Goal: Task Accomplishment & Management: Complete application form

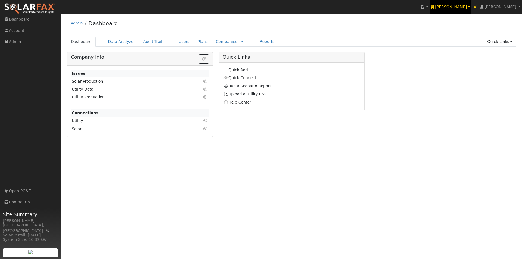
click at [465, 7] on span "Ambrose Solar" at bounding box center [451, 7] width 32 height 4
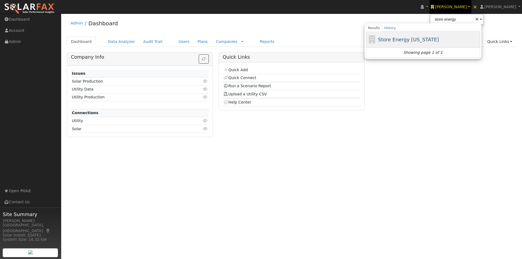
click at [412, 39] on span "Store Energy [US_STATE]" at bounding box center [408, 40] width 61 height 6
type input "Store Energy [US_STATE]"
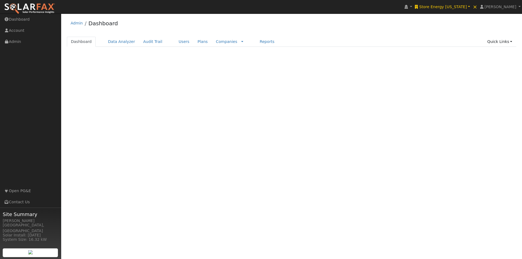
click at [175, 41] on link "Users" at bounding box center [184, 42] width 19 height 10
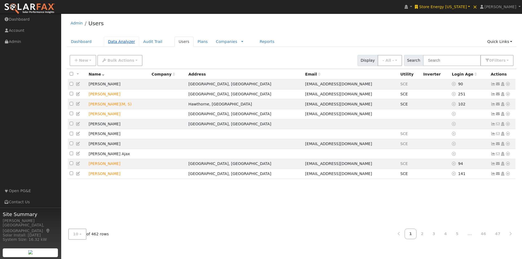
click at [119, 42] on link "Data Analyzer" at bounding box center [121, 42] width 35 height 10
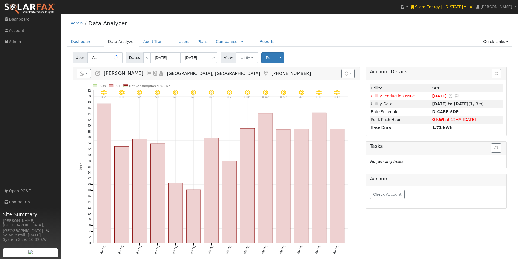
type input "A"
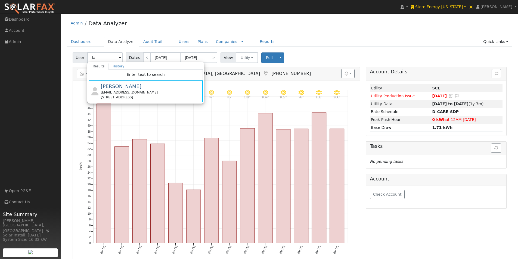
type input "f"
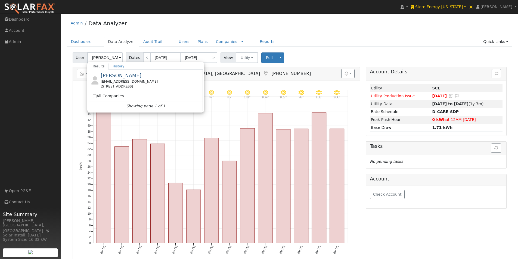
drag, startPoint x: 109, startPoint y: 74, endPoint x: 115, endPoint y: 71, distance: 7.1
click at [109, 74] on span "RAFAEL RUIZ" at bounding box center [121, 76] width 41 height 6
type input "RAFAEL RUIZ"
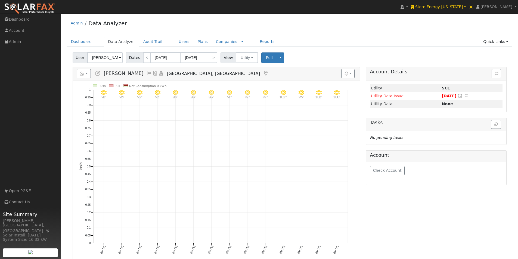
click at [97, 73] on icon at bounding box center [98, 73] width 6 height 5
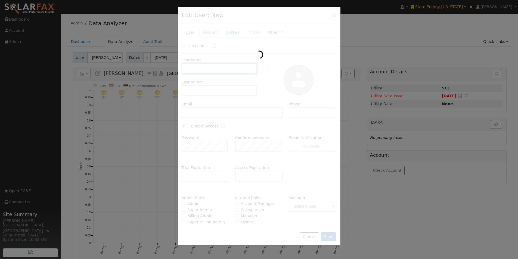
type input "RAFAEL"
type input "RUIZ"
type input "ARGENTINABANUELOS@GMAIL.COM"
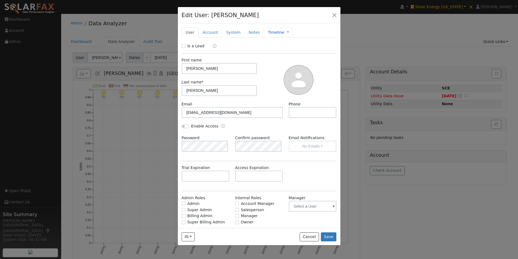
click at [270, 33] on link "Timeline" at bounding box center [276, 33] width 16 height 6
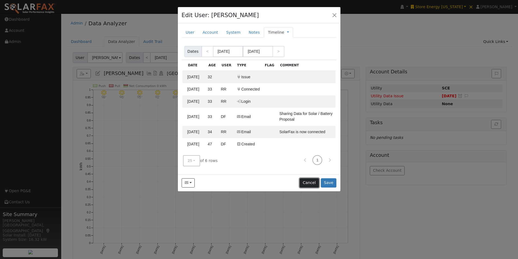
drag, startPoint x: 310, startPoint y: 182, endPoint x: 338, endPoint y: 185, distance: 27.9
click at [310, 182] on button "Cancel" at bounding box center [309, 182] width 19 height 9
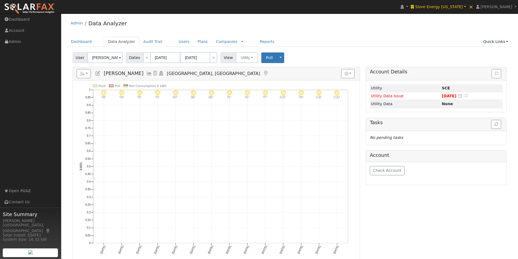
click at [97, 73] on icon at bounding box center [98, 73] width 6 height 5
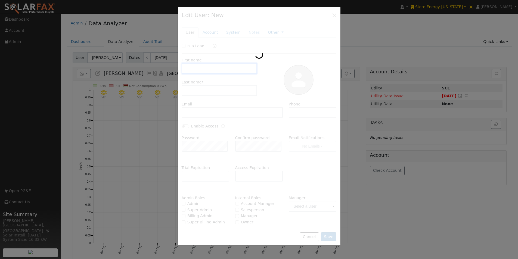
type input "RAFAEL"
type input "RUIZ"
type input "ARGENTINABANUELOS@GMAIL.COM"
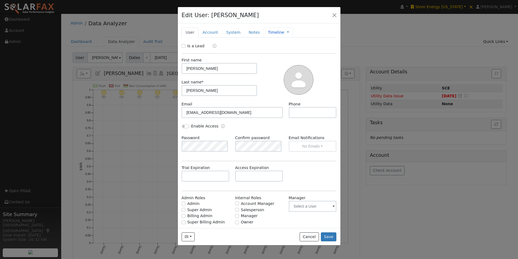
click at [268, 32] on link "Timeline" at bounding box center [276, 33] width 16 height 6
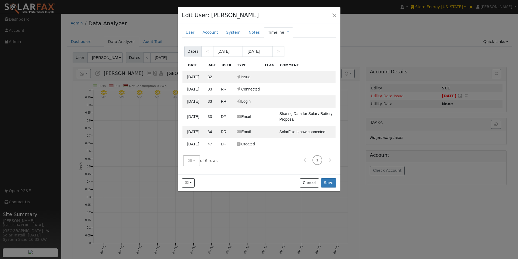
click at [311, 188] on div "Send Email... Copy a Link Reset Password Open Access Cancel Save" at bounding box center [259, 182] width 163 height 17
drag, startPoint x: 310, startPoint y: 182, endPoint x: 316, endPoint y: 151, distance: 31.5
click at [310, 182] on button "Cancel" at bounding box center [309, 182] width 19 height 9
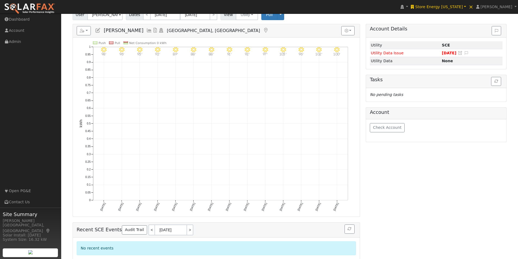
scroll to position [96, 0]
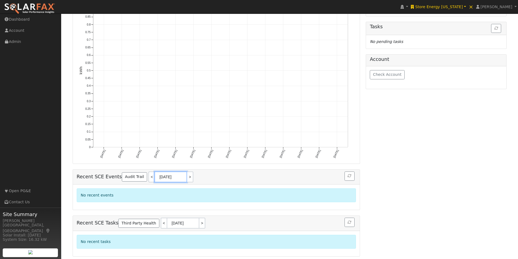
click at [168, 175] on input "08/26/2025" at bounding box center [170, 177] width 33 height 11
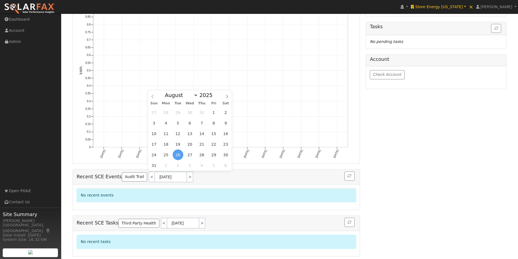
click at [153, 96] on icon at bounding box center [153, 97] width 4 height 4
drag, startPoint x: 226, startPoint y: 97, endPoint x: 222, endPoint y: 107, distance: 10.8
click at [226, 98] on icon at bounding box center [227, 97] width 4 height 4
select select "6"
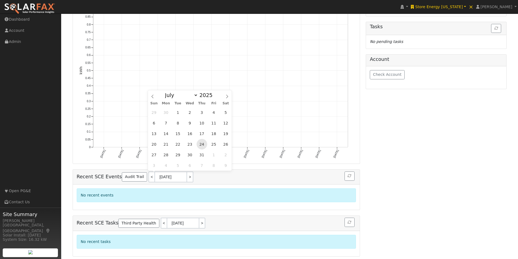
click at [203, 141] on span "24" at bounding box center [202, 144] width 11 height 11
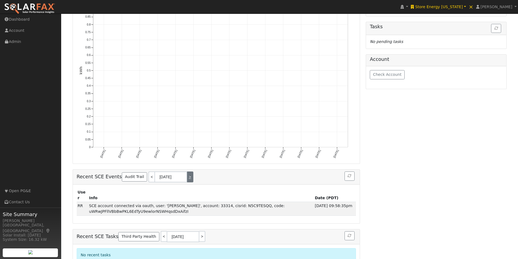
click at [187, 175] on link ">" at bounding box center [190, 177] width 6 height 11
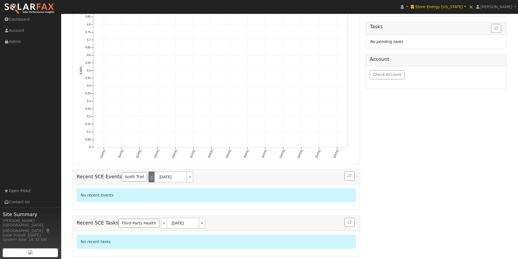
click at [149, 178] on link "<" at bounding box center [152, 177] width 6 height 11
type input "07/24/2025"
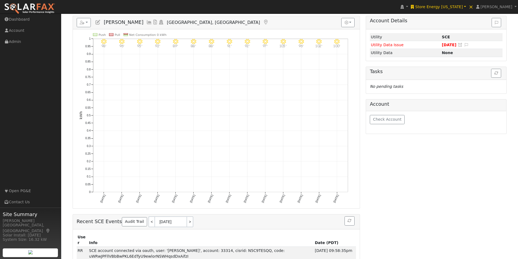
scroll to position [0, 0]
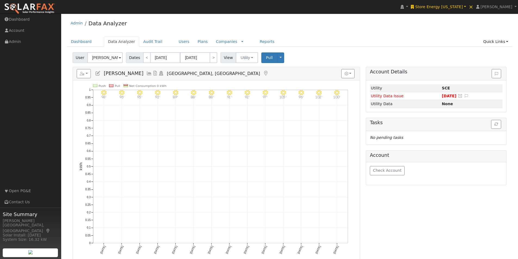
click at [146, 72] on icon at bounding box center [149, 73] width 6 height 5
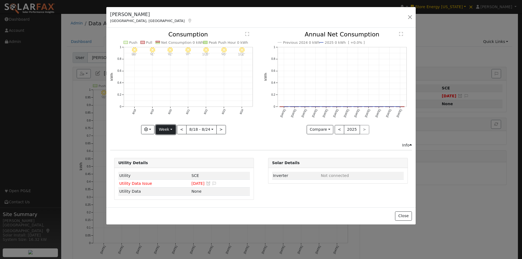
click at [166, 131] on button "Week" at bounding box center [166, 129] width 20 height 9
click at [167, 163] on link "Year" at bounding box center [175, 164] width 38 height 8
click at [178, 127] on button "<" at bounding box center [176, 129] width 10 height 9
click at [177, 127] on button "<" at bounding box center [176, 129] width 10 height 9
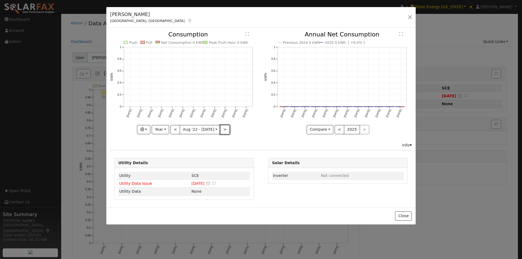
click at [223, 130] on button ">" at bounding box center [225, 129] width 10 height 9
click at [222, 129] on button ">" at bounding box center [225, 129] width 10 height 9
click at [222, 128] on button ">" at bounding box center [225, 129] width 10 height 9
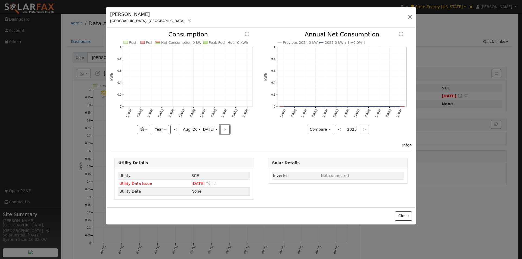
type input "2027-08-01"
click at [397, 212] on button "Close" at bounding box center [403, 216] width 17 height 9
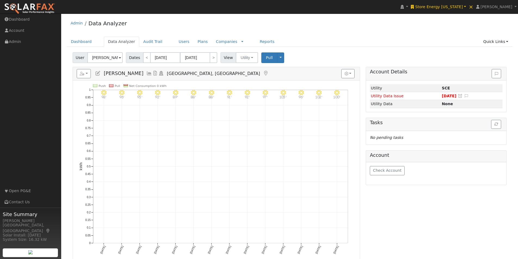
click at [402, 212] on div "Account Details Issue History Date By Flag Comment Type No Issue History Loadin…" at bounding box center [436, 216] width 147 height 299
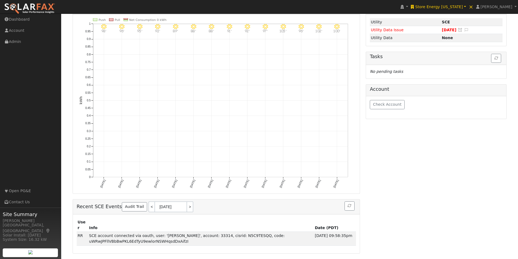
scroll to position [82, 0]
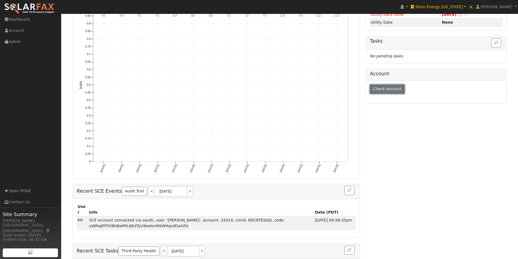
click at [378, 88] on span "Check Account" at bounding box center [387, 89] width 29 height 4
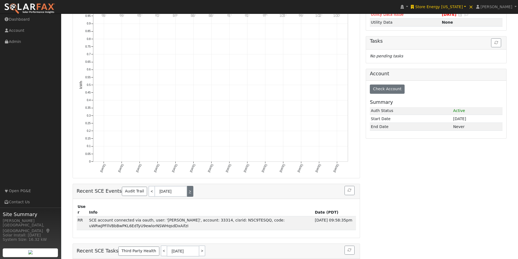
click at [187, 193] on link ">" at bounding box center [190, 191] width 6 height 11
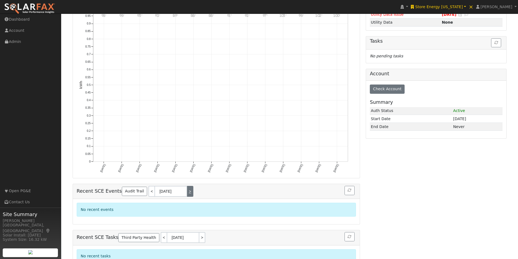
click at [187, 192] on link ">" at bounding box center [190, 191] width 6 height 11
click at [187, 191] on link ">" at bounding box center [190, 191] width 6 height 11
click at [149, 190] on link "<" at bounding box center [152, 191] width 6 height 11
click at [149, 189] on link "<" at bounding box center [152, 191] width 6 height 11
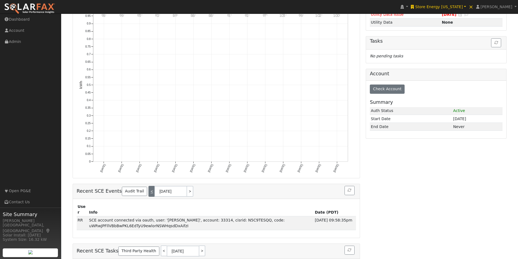
click at [149, 189] on link "<" at bounding box center [152, 191] width 6 height 11
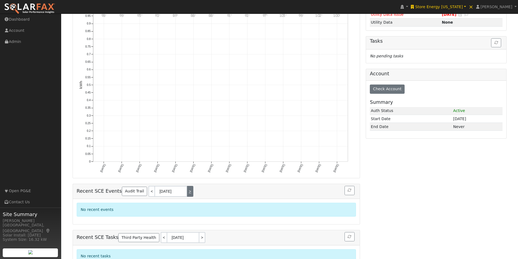
click at [187, 190] on link ">" at bounding box center [190, 191] width 6 height 11
type input "07/24/2025"
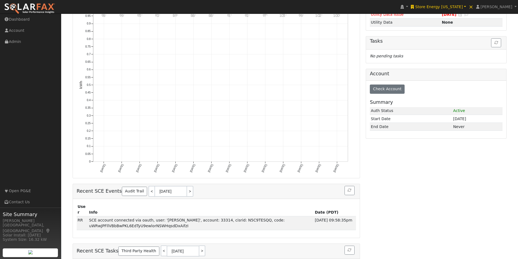
scroll to position [0, 0]
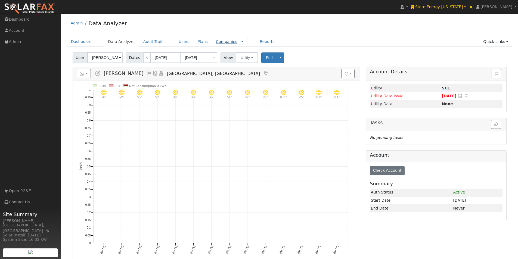
click at [216, 42] on link "Companies" at bounding box center [226, 41] width 21 height 4
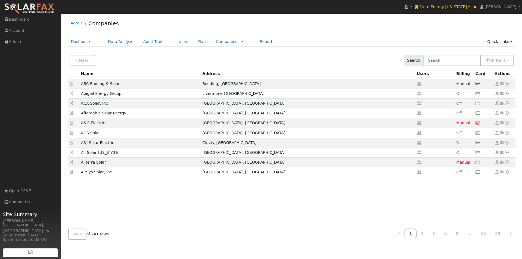
click at [239, 42] on span "Rate Schedules Companies Messages" at bounding box center [241, 41] width 5 height 4
click at [241, 41] on link at bounding box center [242, 42] width 2 height 6
click at [213, 49] on link "Rate Schedules" at bounding box center [229, 52] width 38 height 8
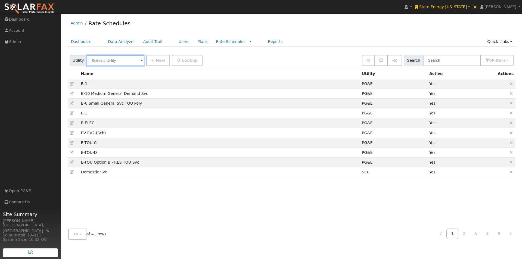
click at [126, 58] on input "text" at bounding box center [116, 60] width 58 height 11
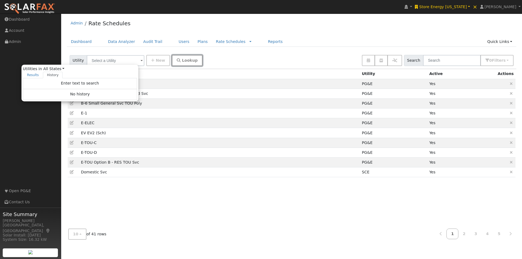
click at [182, 60] on span "Lookup" at bounding box center [190, 60] width 16 height 4
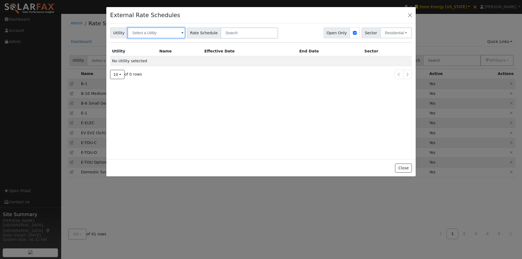
click at [156, 30] on input "text" at bounding box center [157, 32] width 58 height 11
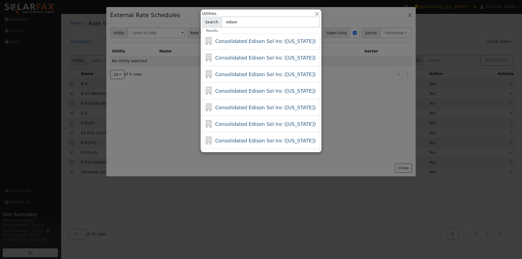
scroll to position [109, 0]
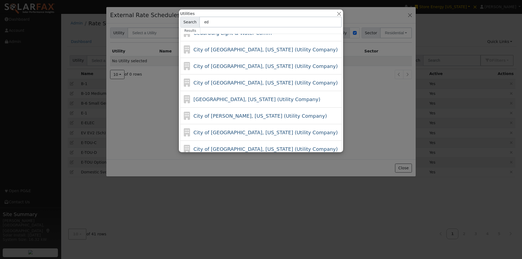
type input "e"
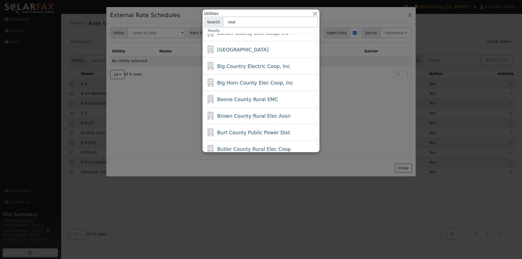
scroll to position [0, 0]
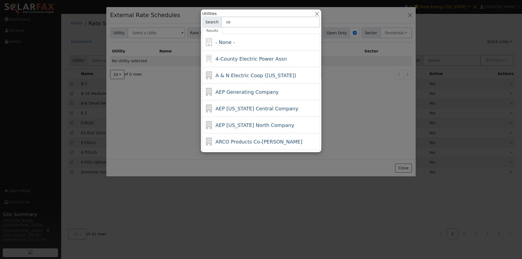
type input "c"
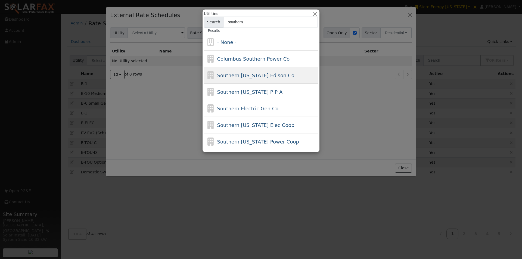
type input "southern"
click at [257, 74] on span "Southern California Edison Co" at bounding box center [255, 76] width 77 height 6
type input "Southern California Edison Co"
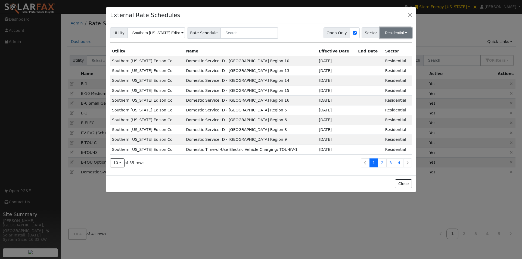
click at [399, 30] on button "Residential" at bounding box center [396, 32] width 32 height 11
drag, startPoint x: 387, startPoint y: 60, endPoint x: 294, endPoint y: 41, distance: 94.4
click at [386, 60] on link "Commercial" at bounding box center [393, 60] width 38 height 8
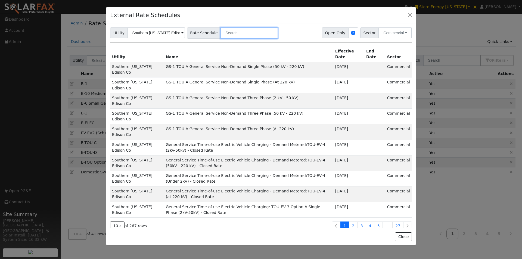
click at [247, 31] on input "text" at bounding box center [250, 32] width 58 height 11
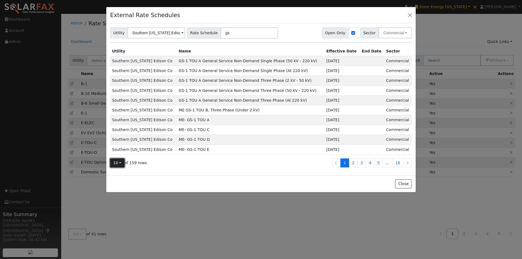
click at [116, 163] on span "10" at bounding box center [115, 163] width 5 height 4
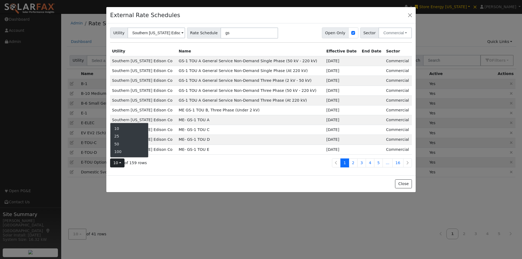
drag, startPoint x: 119, startPoint y: 151, endPoint x: 123, endPoint y: 151, distance: 3.8
click at [120, 151] on link "100" at bounding box center [129, 152] width 38 height 8
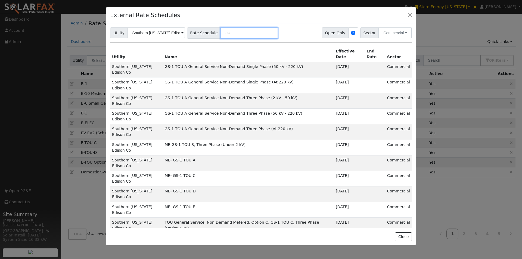
click at [221, 31] on input "gs" at bounding box center [250, 32] width 58 height 11
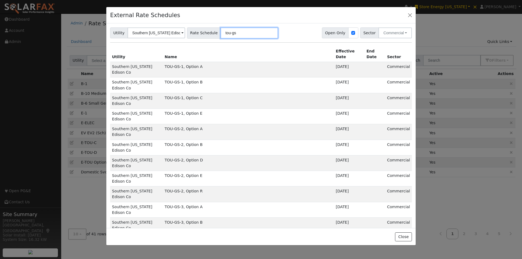
type input "tou-gs"
click at [165, 114] on td "TOU-GS-1, Option E" at bounding box center [248, 117] width 171 height 16
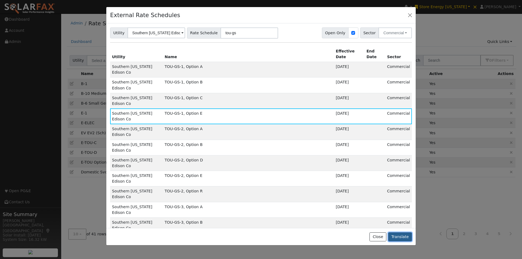
click at [404, 238] on button "Translate" at bounding box center [400, 237] width 24 height 9
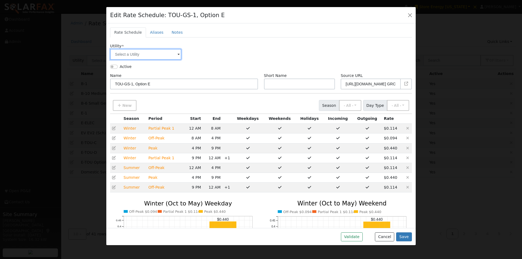
click at [157, 54] on input "text" at bounding box center [145, 54] width 71 height 11
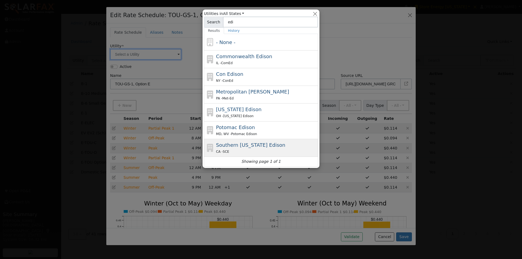
type input "edi"
click at [226, 146] on span "Southern California Edison" at bounding box center [250, 145] width 69 height 6
type input "Southern California Edison"
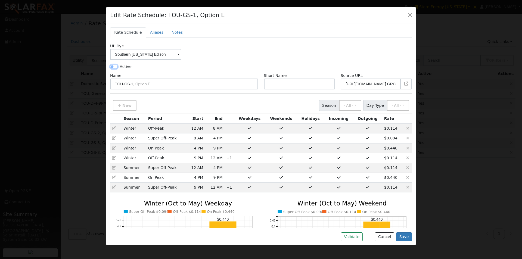
drag, startPoint x: 113, startPoint y: 66, endPoint x: 137, endPoint y: 67, distance: 23.7
click at [113, 67] on input "Active" at bounding box center [114, 67] width 8 height 4
checkbox input "true"
click at [353, 236] on button "Validate" at bounding box center [352, 237] width 22 height 9
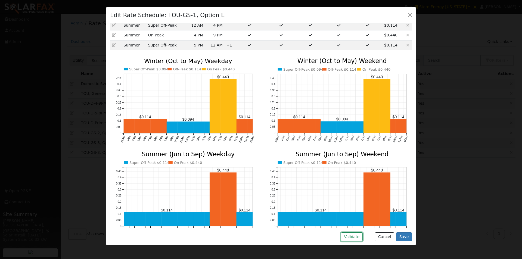
scroll to position [180, 0]
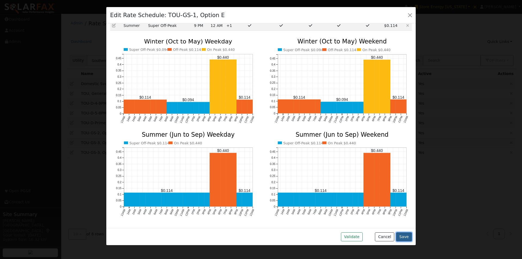
click at [404, 235] on button "Save" at bounding box center [404, 237] width 16 height 9
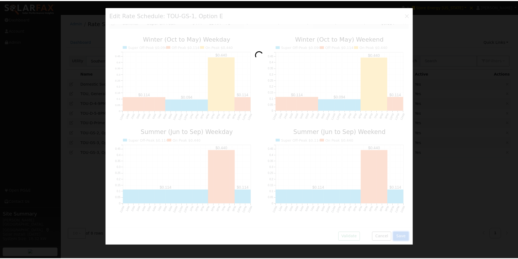
scroll to position [162, 0]
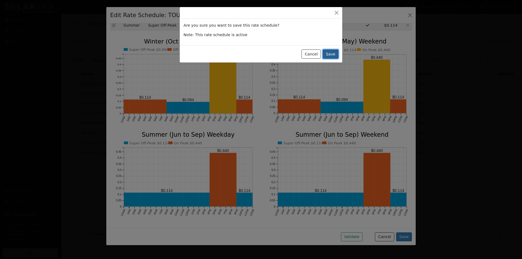
click at [330, 53] on button "Save" at bounding box center [331, 54] width 16 height 9
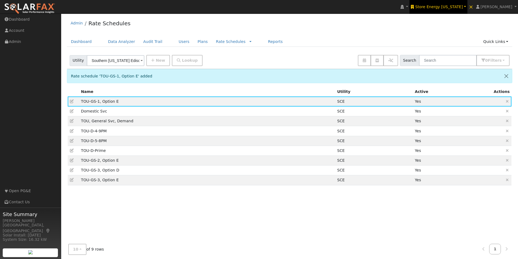
click at [439, 6] on span "Store Energy [US_STATE]" at bounding box center [439, 7] width 48 height 4
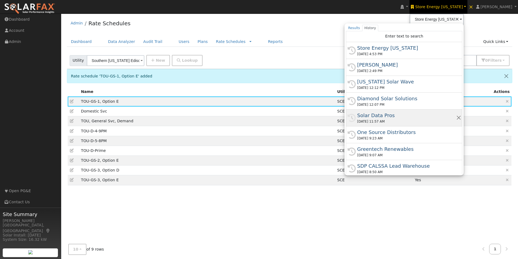
click at [392, 115] on div "Solar Data Pros" at bounding box center [406, 115] width 99 height 7
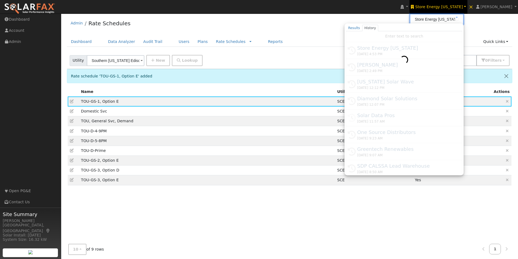
type input "Solar Data Pros"
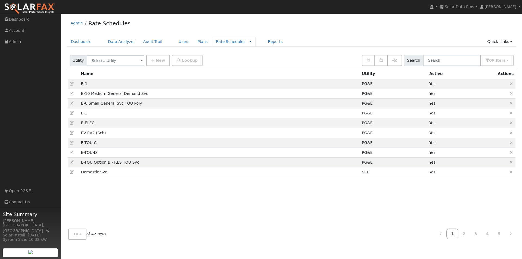
click at [249, 41] on link at bounding box center [250, 42] width 2 height 6
click at [218, 58] on link "Companies" at bounding box center [237, 59] width 38 height 8
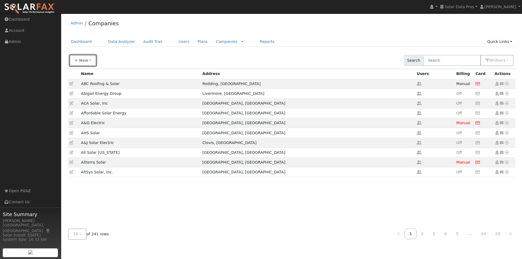
click at [82, 56] on button "New" at bounding box center [83, 60] width 27 height 11
click at [79, 85] on link "Quick Setup Company" at bounding box center [95, 85] width 50 height 8
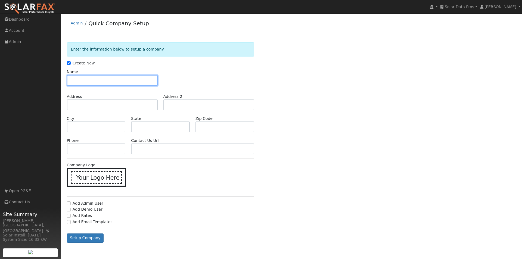
click at [89, 83] on input "text" at bounding box center [112, 80] width 91 height 11
type input "Sprocket Power"
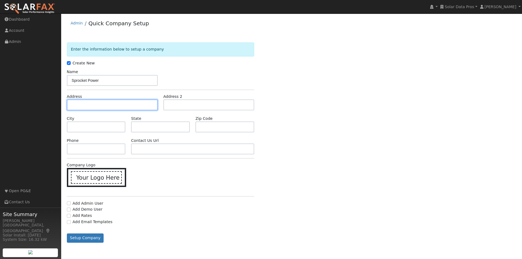
click at [96, 104] on input "text" at bounding box center [112, 105] width 91 height 11
click at [89, 105] on input "text" at bounding box center [112, 105] width 91 height 11
paste input "292 Katonah Ave., Suite 400 Katonah, NY 10536"
type input "292 Katonah Avenue"
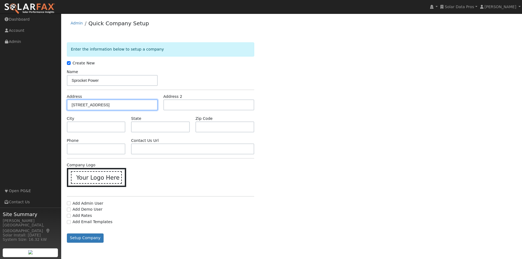
type input "Katonah"
type input "NY"
type input "10536"
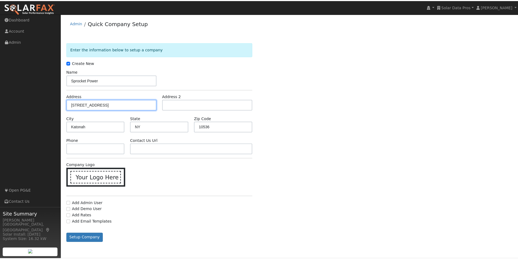
scroll to position [0, 0]
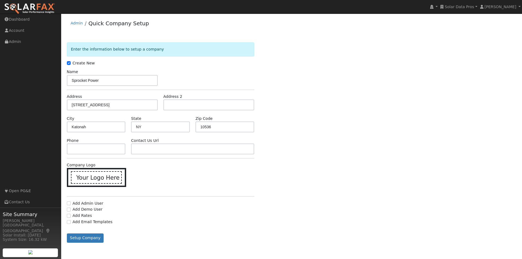
click at [207, 170] on div "Company Logo Your Logo Here" at bounding box center [160, 177] width 193 height 30
click at [116, 147] on input "text" at bounding box center [96, 149] width 59 height 11
paste input "(800) 407-4171"
type input "(800) 407-4171"
click at [162, 149] on input "text" at bounding box center [192, 149] width 123 height 11
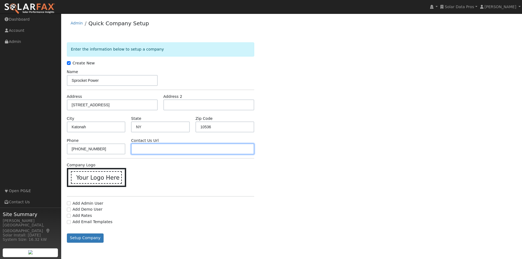
paste input "https://sprocketpower.com/contact-sprocket/"
type input "https://sprocketpower.com/contact-sprocket/"
click at [97, 177] on icon at bounding box center [98, 177] width 8 height 8
click at [0, 0] on input "Your Logo Here" at bounding box center [0, 0] width 0 height 0
click at [95, 177] on icon at bounding box center [98, 177] width 8 height 8
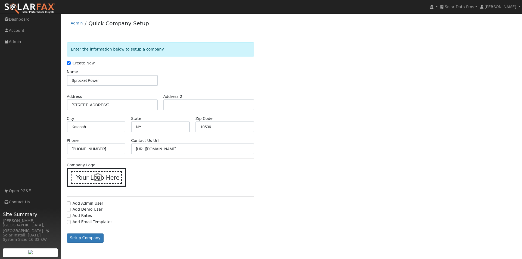
click at [0, 0] on input "Your Logo Here" at bounding box center [0, 0] width 0 height 0
click at [95, 175] on icon at bounding box center [98, 177] width 8 height 8
click at [0, 0] on input "Your Logo Here" at bounding box center [0, 0] width 0 height 0
click at [68, 203] on input "Add Admin User" at bounding box center [69, 202] width 4 height 4
checkbox input "true"
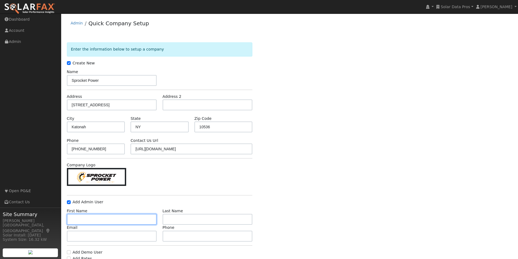
drag, startPoint x: 118, startPoint y: 219, endPoint x: 141, endPoint y: 217, distance: 22.4
click at [120, 218] on input "text" at bounding box center [112, 219] width 90 height 11
paste input "Ryan Berglas"
type input "Ryan Berglas"
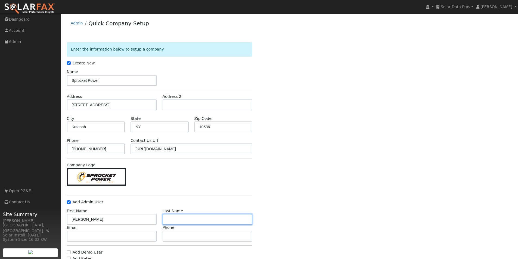
click at [184, 221] on input "text" at bounding box center [208, 219] width 90 height 11
paste input "Ryan Berglas"
drag, startPoint x: 178, startPoint y: 218, endPoint x: 150, endPoint y: 222, distance: 28.0
click at [150, 222] on div "First Name Ryan Berglas Last Name Ryan Berglas" at bounding box center [159, 216] width 191 height 17
type input "Berglas"
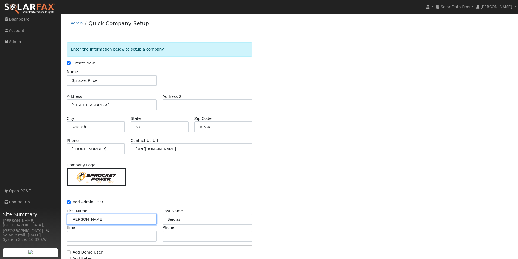
drag, startPoint x: 116, startPoint y: 221, endPoint x: 81, endPoint y: 221, distance: 34.6
click at [81, 221] on input "Ryan Berglas" at bounding box center [112, 219] width 90 height 11
click at [68, 220] on input "Ryan" at bounding box center [112, 219] width 90 height 11
type input "Ryan"
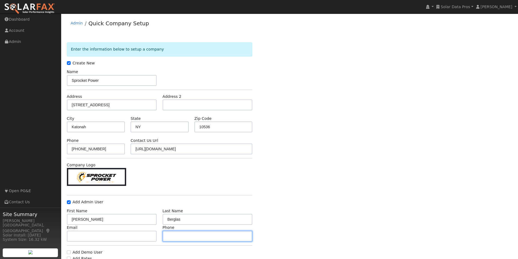
click at [182, 238] on input "text" at bounding box center [208, 236] width 90 height 11
paste input "650-439-8371"
type input "650-439-8371"
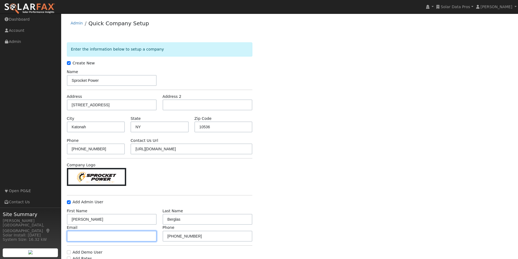
drag, startPoint x: 97, startPoint y: 236, endPoint x: 104, endPoint y: 234, distance: 7.0
click at [101, 234] on input "text" at bounding box center [112, 236] width 90 height 11
paste input "rberglas@sprocketpower.com"
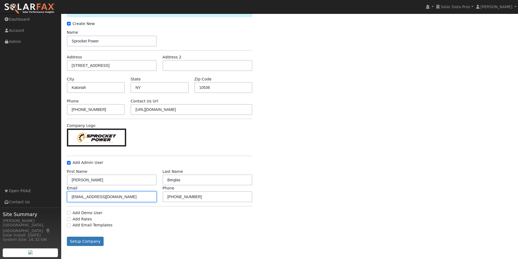
scroll to position [40, 0]
type input "rberglas@sprocketpower.com"
click at [81, 240] on button "Setup Company" at bounding box center [85, 240] width 37 height 9
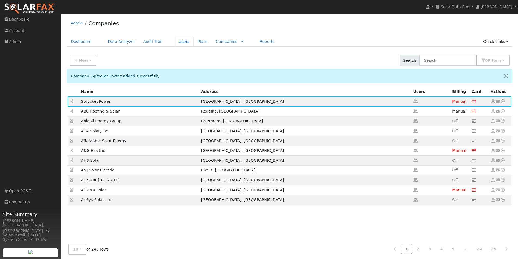
click at [175, 40] on link "Users" at bounding box center [184, 42] width 19 height 10
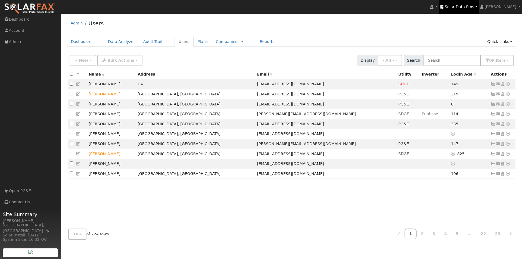
click at [469, 4] on link "Solar Data Pros" at bounding box center [458, 7] width 39 height 14
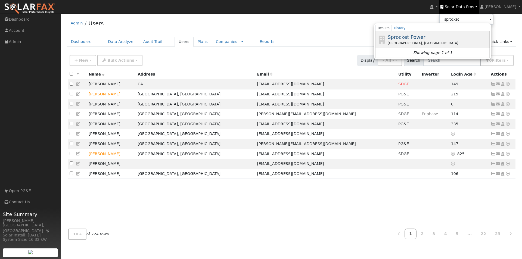
drag, startPoint x: 416, startPoint y: 36, endPoint x: 370, endPoint y: 34, distance: 45.7
click at [415, 36] on span "Sprocket Power" at bounding box center [407, 37] width 38 height 6
type input "Sprocket Power"
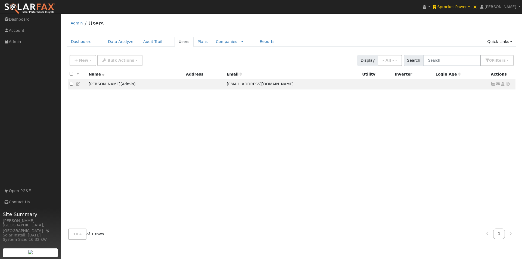
drag, startPoint x: 78, startPoint y: 84, endPoint x: 145, endPoint y: 96, distance: 68.0
click at [79, 84] on icon at bounding box center [78, 84] width 5 height 4
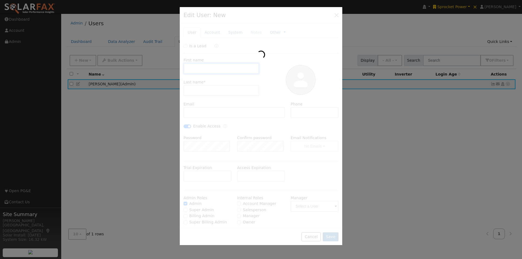
type input "Ryan"
type input "Berglas"
type input "rberglas@sprocketpower.com"
type input "650-439-8371"
checkbox input "true"
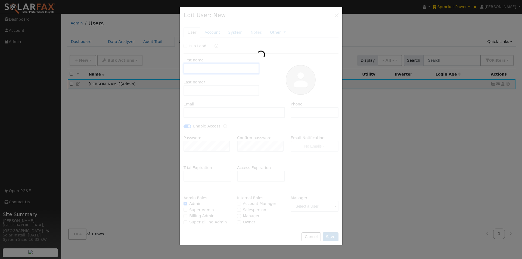
checkbox input "true"
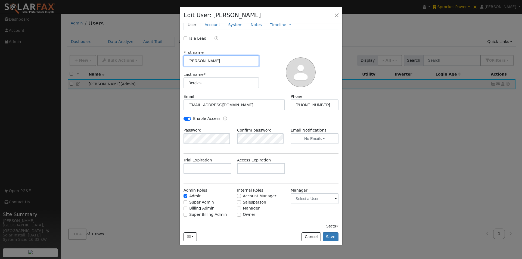
scroll to position [13, 0]
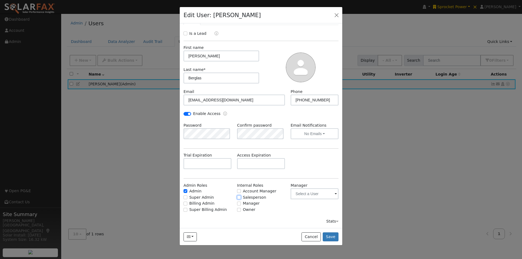
drag, startPoint x: 238, startPoint y: 199, endPoint x: 266, endPoint y: 211, distance: 30.8
click at [238, 199] on input "Salesperson" at bounding box center [239, 198] width 4 height 4
checkbox input "true"
click at [330, 234] on button "Save" at bounding box center [331, 237] width 16 height 9
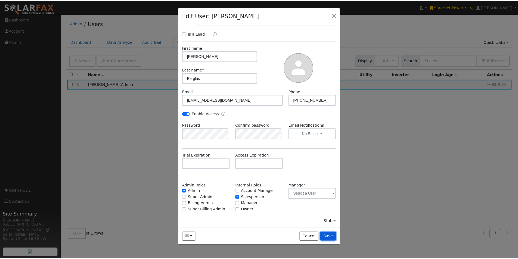
scroll to position [0, 0]
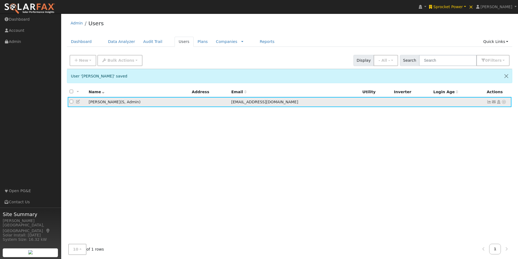
click at [71, 103] on input "checkbox" at bounding box center [72, 102] width 4 height 4
checkbox input "true"
click at [116, 58] on span "Bulk Actions" at bounding box center [120, 60] width 27 height 4
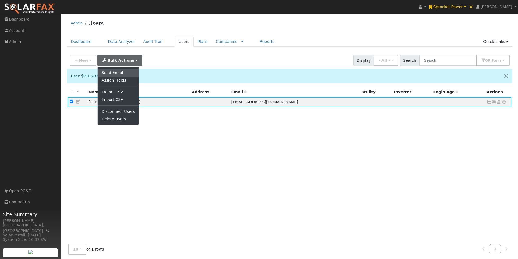
drag, startPoint x: 113, startPoint y: 69, endPoint x: 160, endPoint y: 62, distance: 47.0
click at [114, 69] on link "Send Email" at bounding box center [118, 73] width 41 height 8
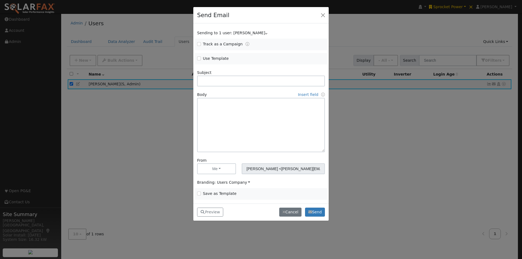
drag, startPoint x: 205, startPoint y: 57, endPoint x: 239, endPoint y: 59, distance: 34.1
click at [206, 57] on label "Use Template" at bounding box center [216, 59] width 26 height 6
click at [201, 57] on input "Use Template" at bounding box center [199, 59] width 4 height 4
checkbox input "true"
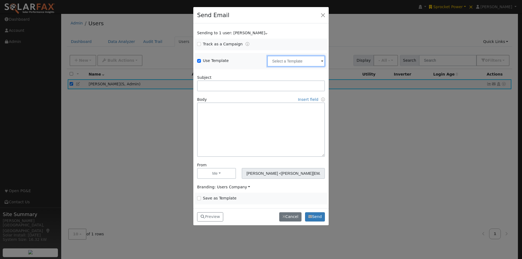
click at [289, 64] on input "text" at bounding box center [296, 61] width 58 height 11
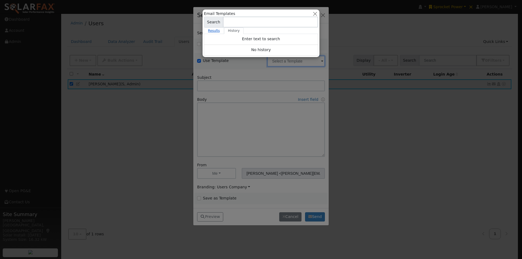
click at [211, 31] on link "Results" at bounding box center [214, 30] width 20 height 7
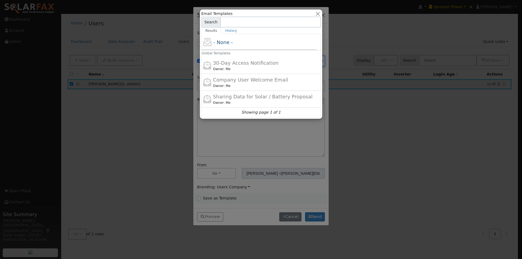
click at [221, 83] on span "Company User Welcome Email" at bounding box center [250, 80] width 75 height 6
type input "Company User Welcome Email"
type input "{product_name} Program Access"
type textarea "Hi {user_fname}, You now have access to {product_name}®. This tool helps you be…"
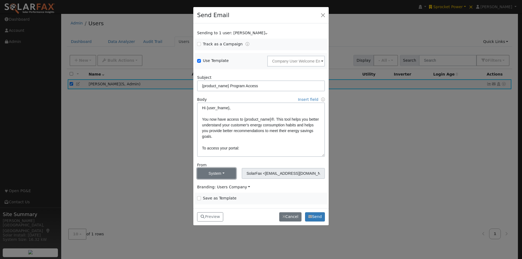
click at [223, 173] on button "System" at bounding box center [216, 173] width 39 height 11
drag, startPoint x: 211, startPoint y: 185, endPoint x: 235, endPoint y: 186, distance: 24.5
click at [212, 185] on link "Me" at bounding box center [216, 186] width 38 height 8
type input "[PERSON_NAME] <[PERSON_NAME][EMAIL_ADDRESS][DOMAIN_NAME]>"
click at [238, 187] on span "Branding: Users Company" at bounding box center [223, 187] width 53 height 4
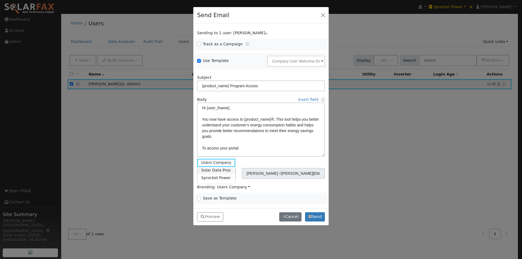
click at [222, 174] on link "Solar Data Pros" at bounding box center [216, 171] width 38 height 8
drag, startPoint x: 217, startPoint y: 213, endPoint x: 256, endPoint y: 169, distance: 58.9
click at [217, 213] on button "Preview" at bounding box center [210, 216] width 26 height 9
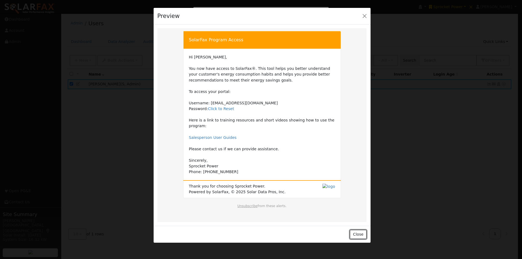
drag, startPoint x: 358, startPoint y: 229, endPoint x: 329, endPoint y: 160, distance: 74.9
click at [359, 230] on button "Close" at bounding box center [358, 234] width 17 height 9
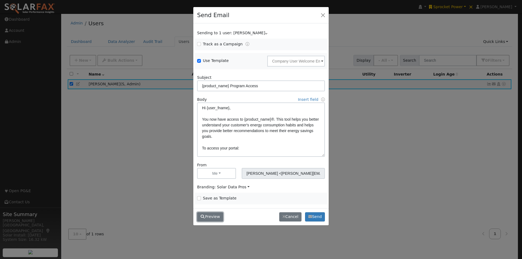
click at [208, 217] on button "Preview" at bounding box center [210, 216] width 26 height 9
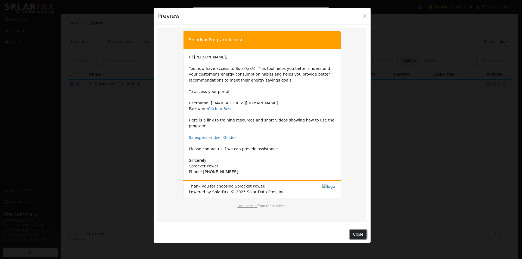
click at [361, 230] on button "Close" at bounding box center [358, 234] width 17 height 9
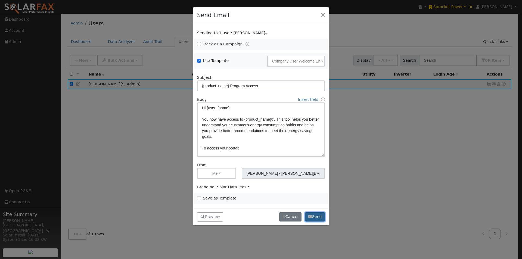
click at [316, 217] on button "Send" at bounding box center [315, 216] width 20 height 9
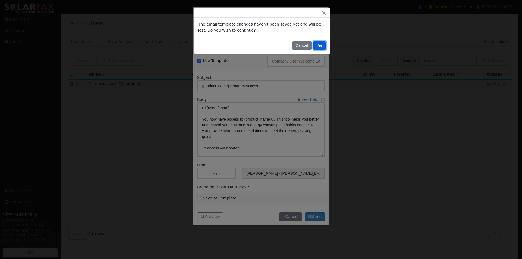
click at [319, 45] on button "Yes" at bounding box center [320, 45] width 13 height 9
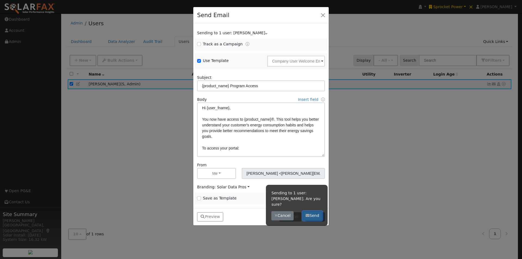
click at [314, 211] on button "Send" at bounding box center [313, 215] width 20 height 9
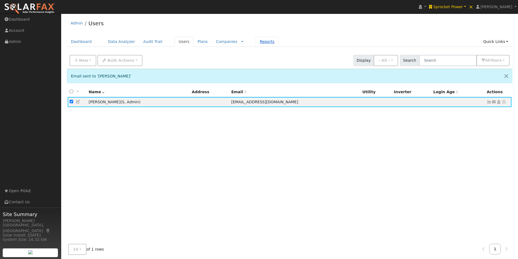
click at [256, 43] on link "Reports" at bounding box center [267, 42] width 23 height 10
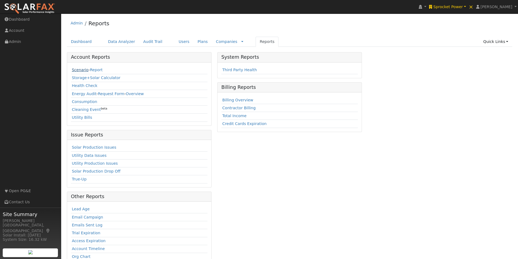
click at [76, 69] on link "Scenario" at bounding box center [80, 70] width 17 height 4
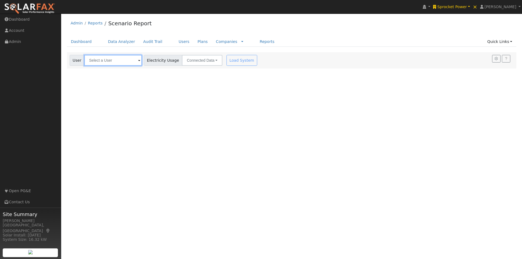
click at [123, 60] on input "text" at bounding box center [113, 60] width 58 height 11
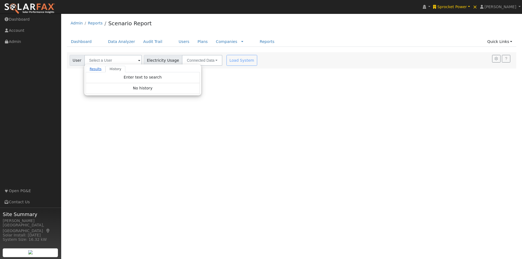
click at [98, 68] on link "Results" at bounding box center [96, 69] width 20 height 7
click at [460, 7] on span "Sprocket Power" at bounding box center [453, 7] width 30 height 4
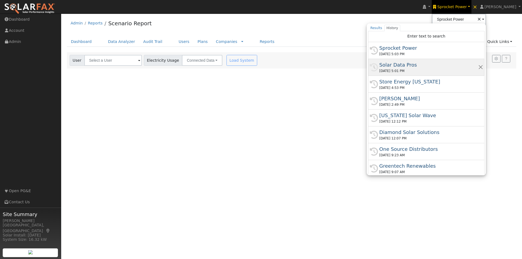
click at [400, 63] on div "Solar Data Pros" at bounding box center [428, 64] width 99 height 7
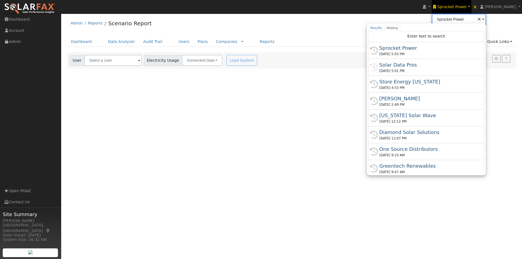
type input "Solar Data Pros"
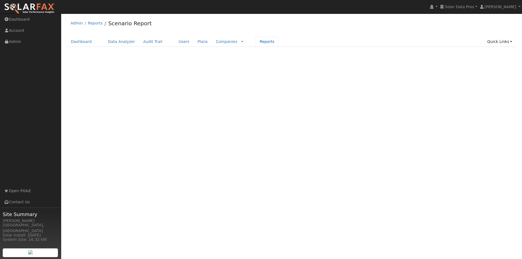
click at [256, 43] on link "Reports" at bounding box center [267, 42] width 23 height 10
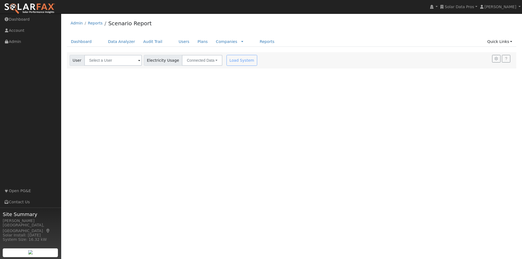
drag, startPoint x: 0, startPoint y: 0, endPoint x: 183, endPoint y: 113, distance: 214.6
click at [326, 135] on div "User Profile First name Last name Email Email Notifications No Emails No Emails…" at bounding box center [291, 137] width 461 height 246
click at [110, 62] on input "text" at bounding box center [113, 60] width 58 height 11
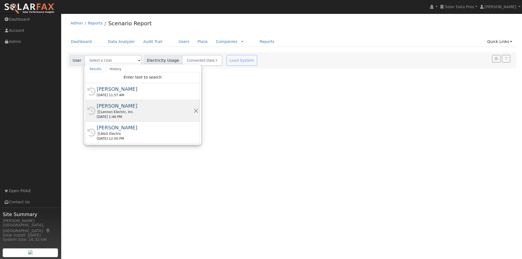
click at [111, 106] on div "[PERSON_NAME]" at bounding box center [145, 105] width 97 height 7
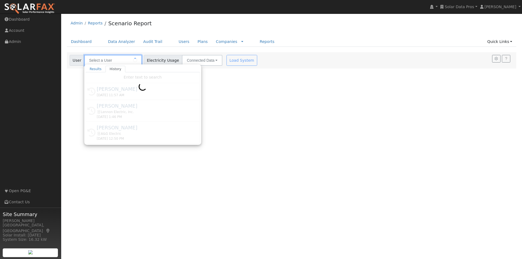
type input "[PERSON_NAME]"
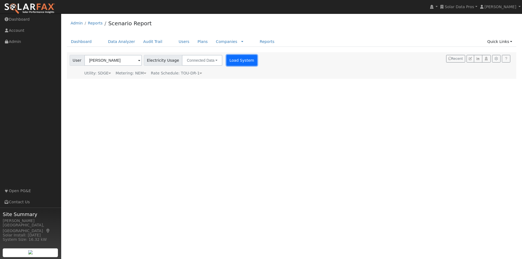
click at [233, 60] on button "Load System" at bounding box center [242, 60] width 31 height 11
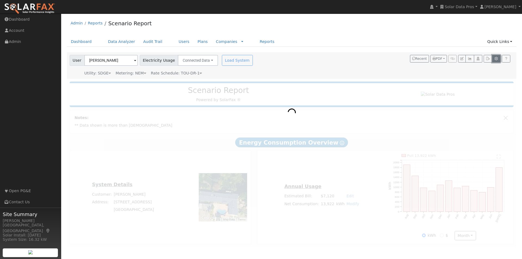
click at [497, 58] on icon "button" at bounding box center [496, 58] width 4 height 3
type input "5"
type input "10"
type input "11.4"
type input "13.5"
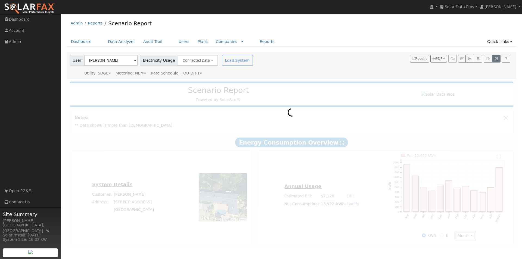
type input "3.25"
type input "1400"
type input "1"
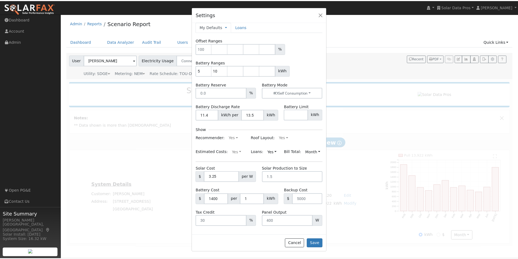
scroll to position [5, 0]
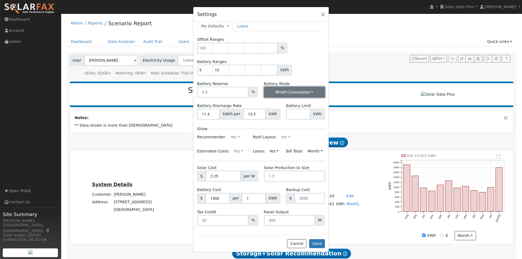
click at [307, 91] on button "Self Consumption" at bounding box center [294, 92] width 61 height 11
click at [299, 243] on button "Cancel" at bounding box center [296, 243] width 19 height 9
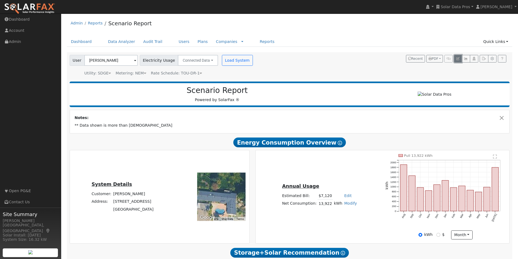
click at [459, 58] on icon "button" at bounding box center [457, 58] width 3 height 3
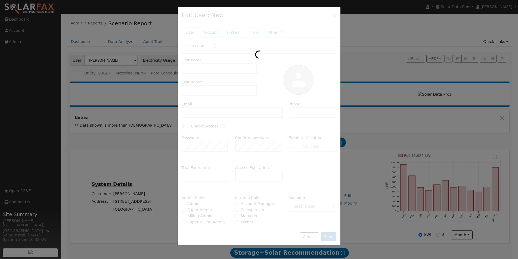
type input "[PERSON_NAME]"
type input "Asmar"
type input "[EMAIL_ADDRESS][DOMAIN_NAME]"
type input "6192778444"
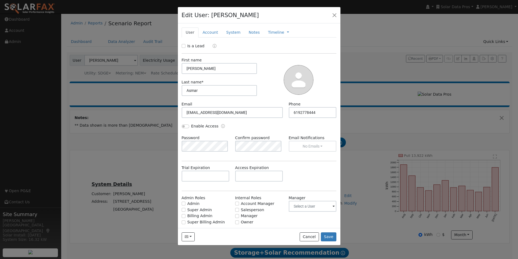
click at [291, 218] on span "Manager" at bounding box center [313, 210] width 54 height 31
click at [310, 233] on button "Cancel" at bounding box center [309, 237] width 19 height 9
